Goal: Go to known website: Access a specific website the user already knows

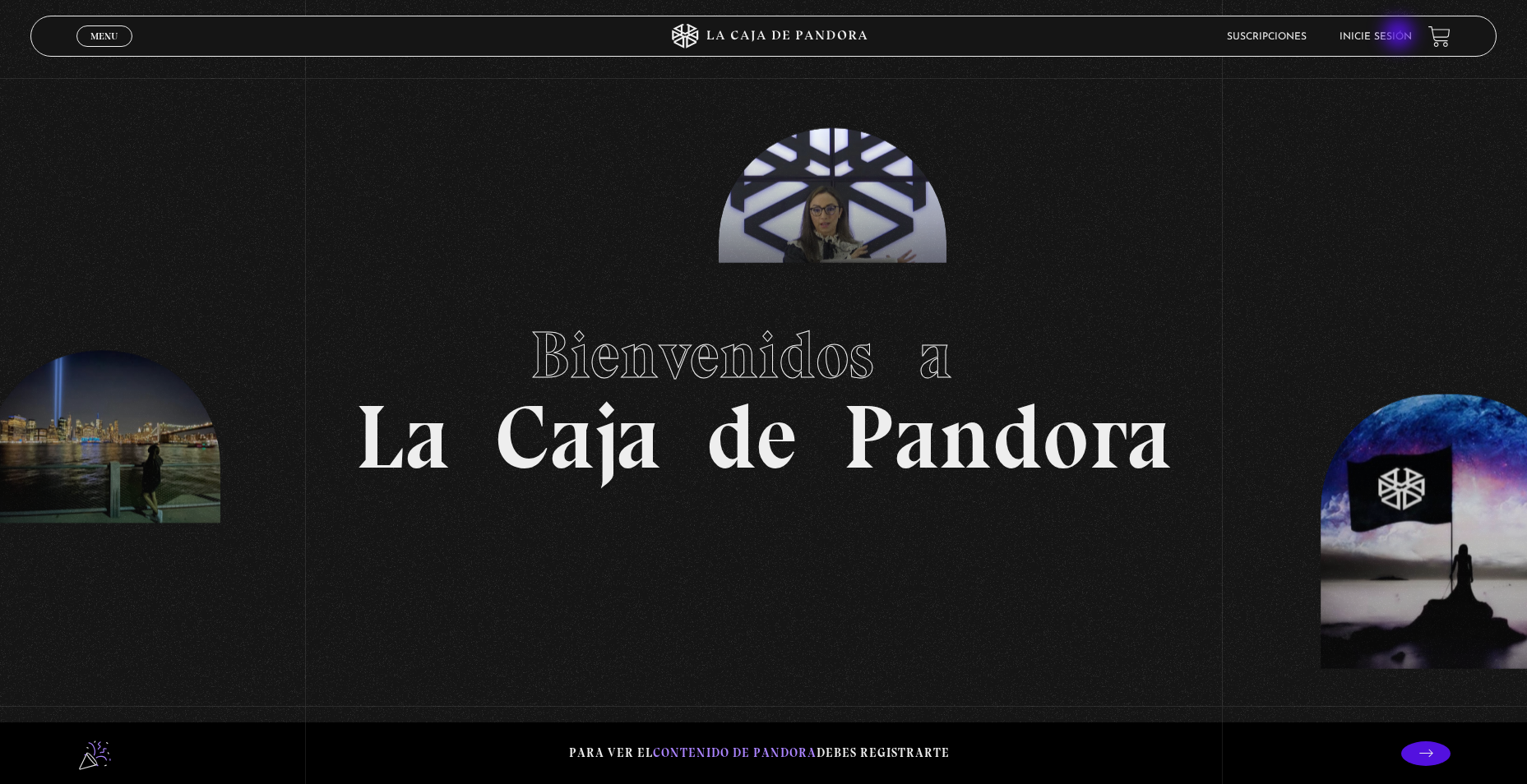
click at [1400, 35] on link "Inicie sesión" at bounding box center [1375, 37] width 72 height 10
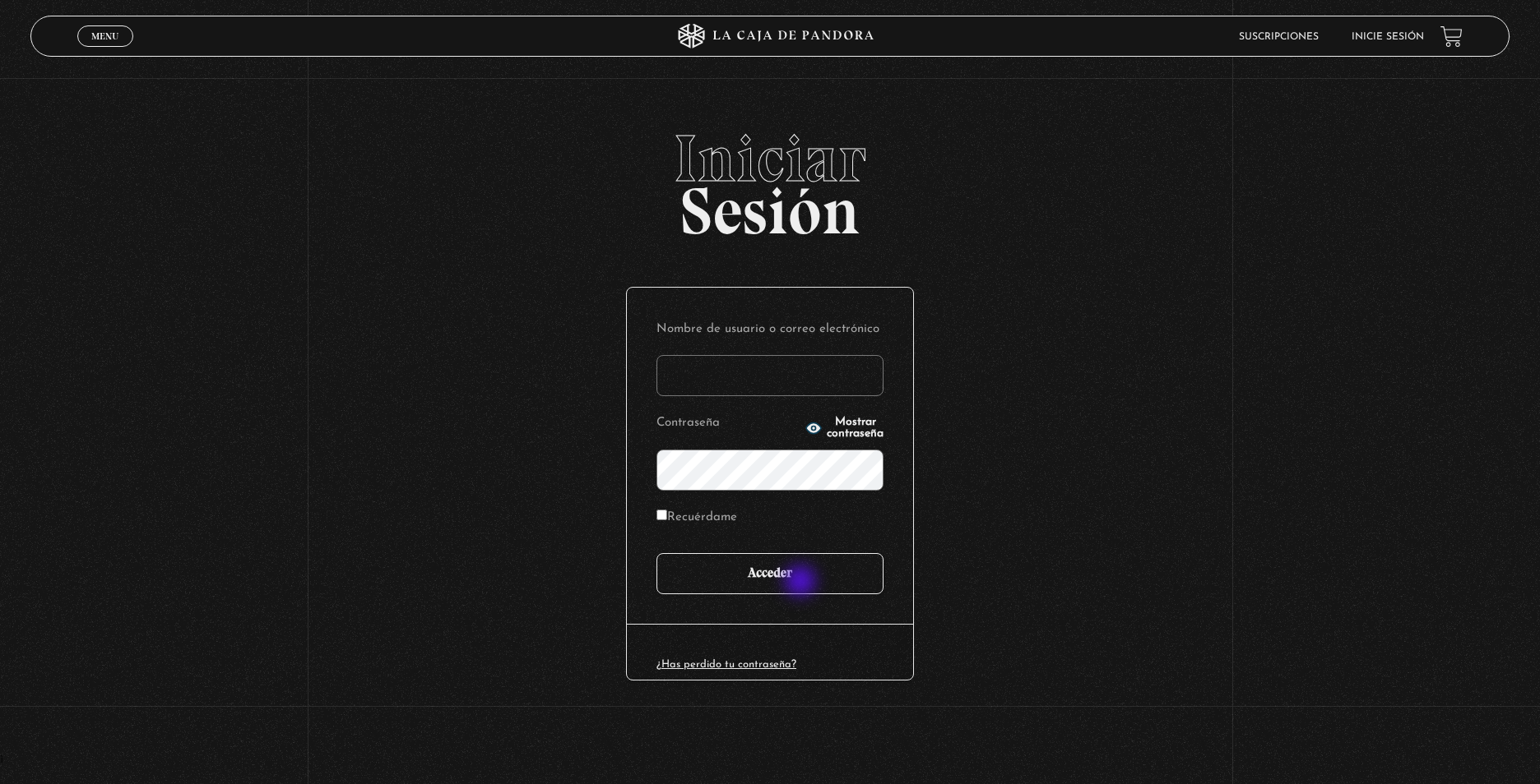
type input "CinthyaVA"
click at [802, 581] on input "Acceder" at bounding box center [770, 574] width 227 height 41
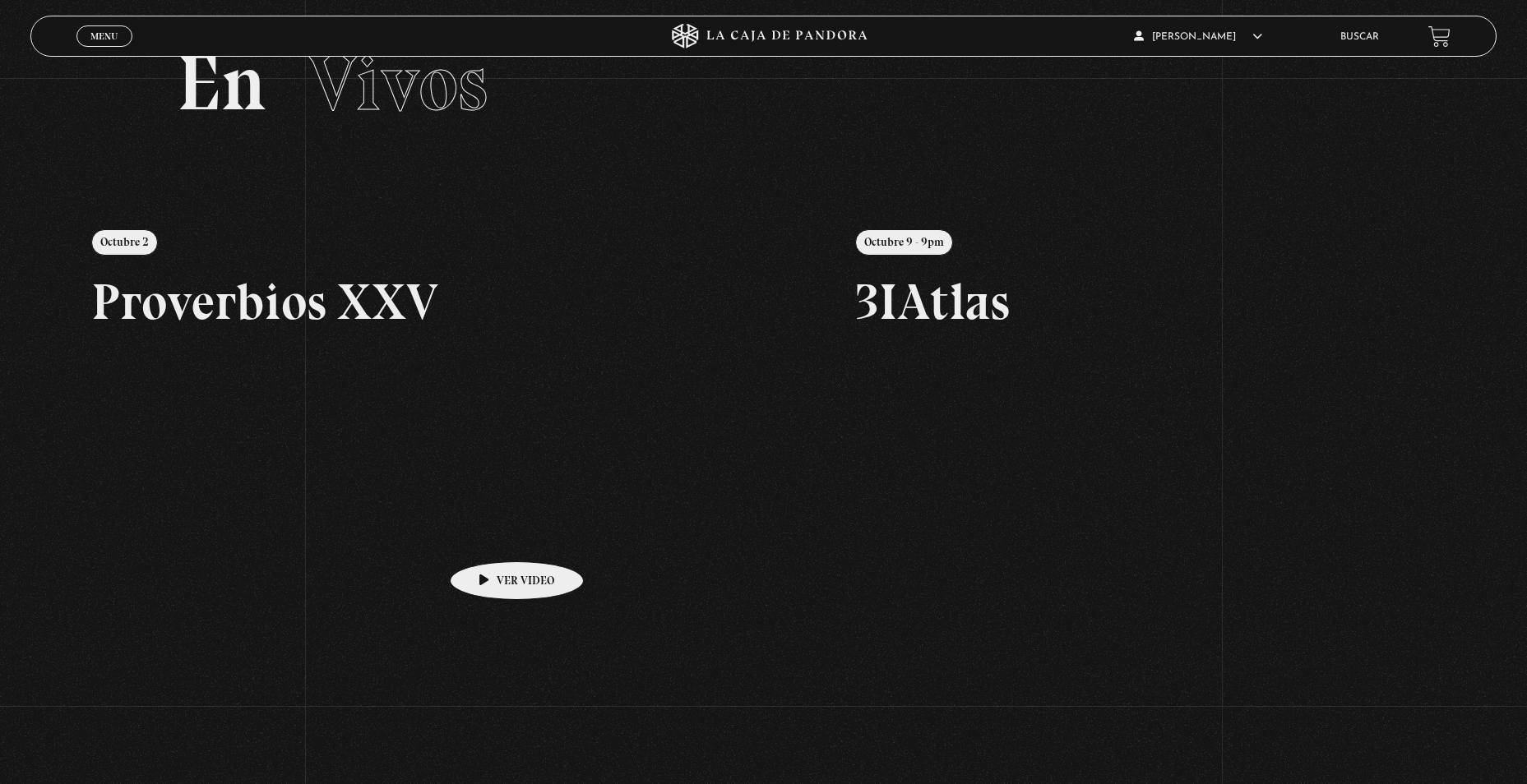
scroll to position [46, 0]
